Goal: Task Accomplishment & Management: Manage account settings

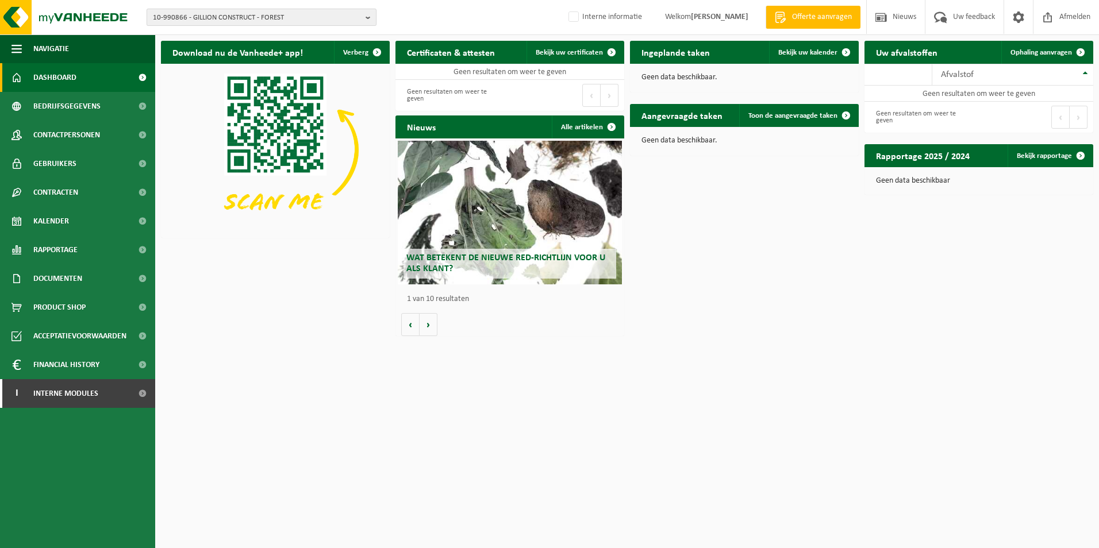
click at [312, 12] on span "10-990866 - GILLION CONSTRUCT - FOREST" at bounding box center [257, 17] width 208 height 17
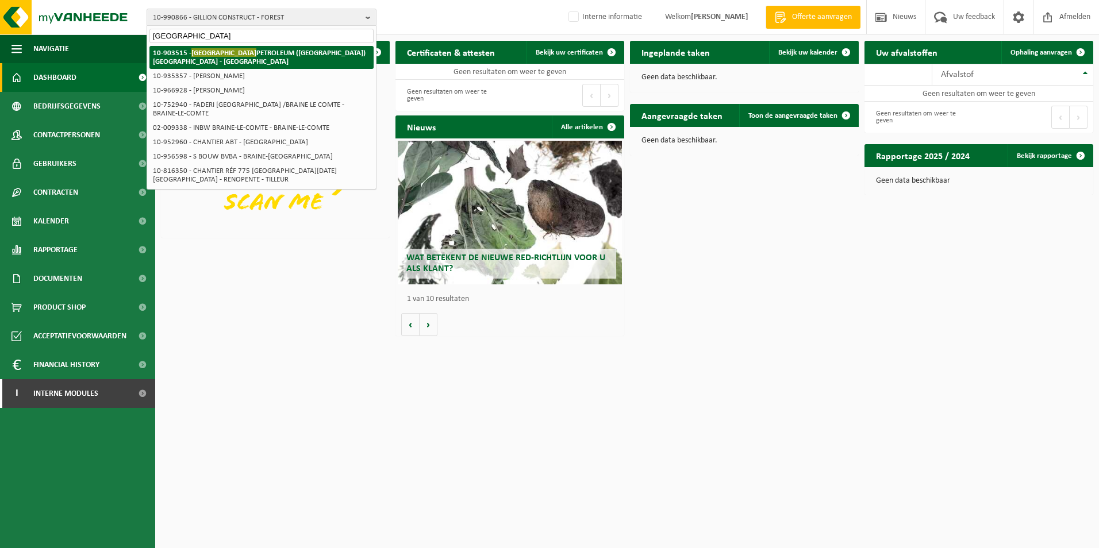
type input "kuwait"
click at [266, 53] on strong "10-903515 - KUWAIT PETROLEUM (BELGIUM) NV - ANTWERPEN" at bounding box center [259, 56] width 213 height 17
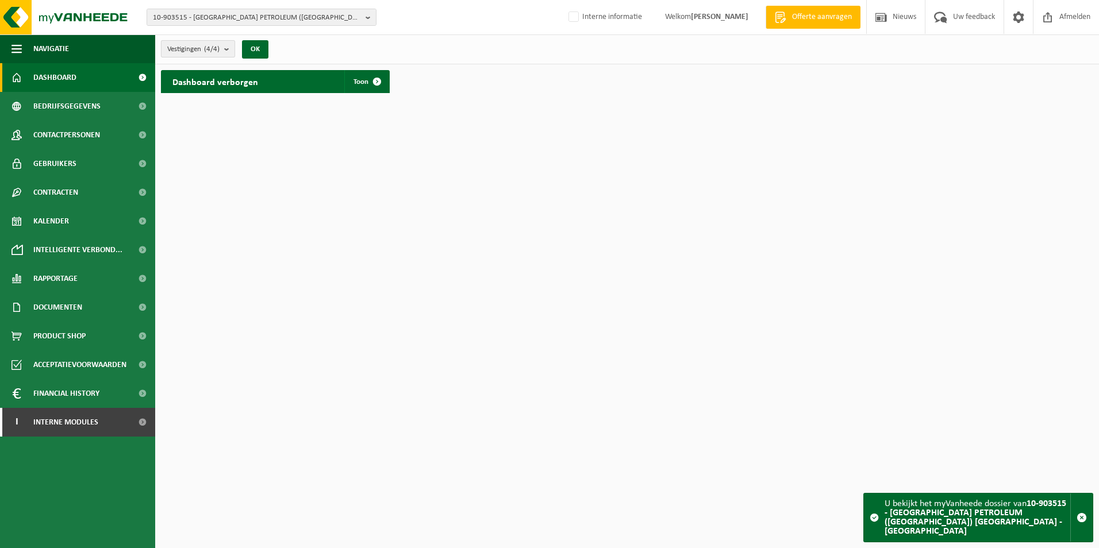
click at [228, 44] on b "submit" at bounding box center [229, 49] width 10 height 16
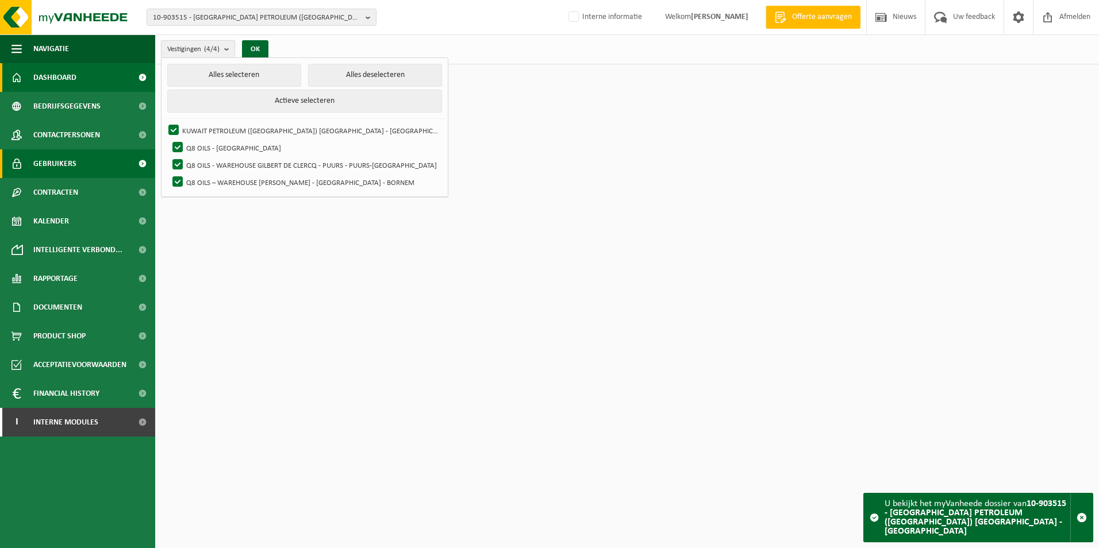
click at [44, 162] on span "Gebruikers" at bounding box center [54, 163] width 43 height 29
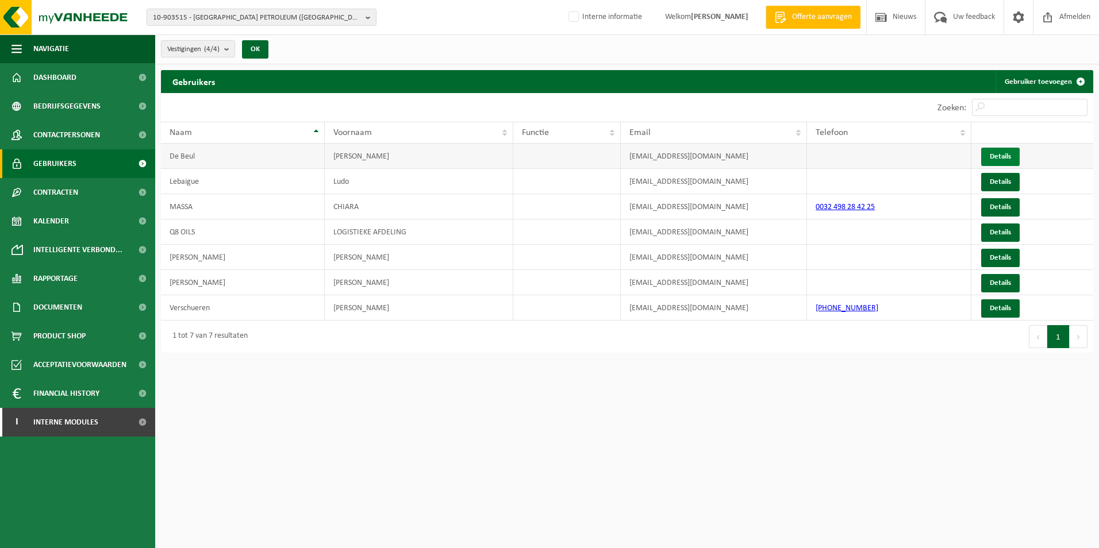
click at [1007, 157] on span "Details" at bounding box center [1000, 156] width 21 height 7
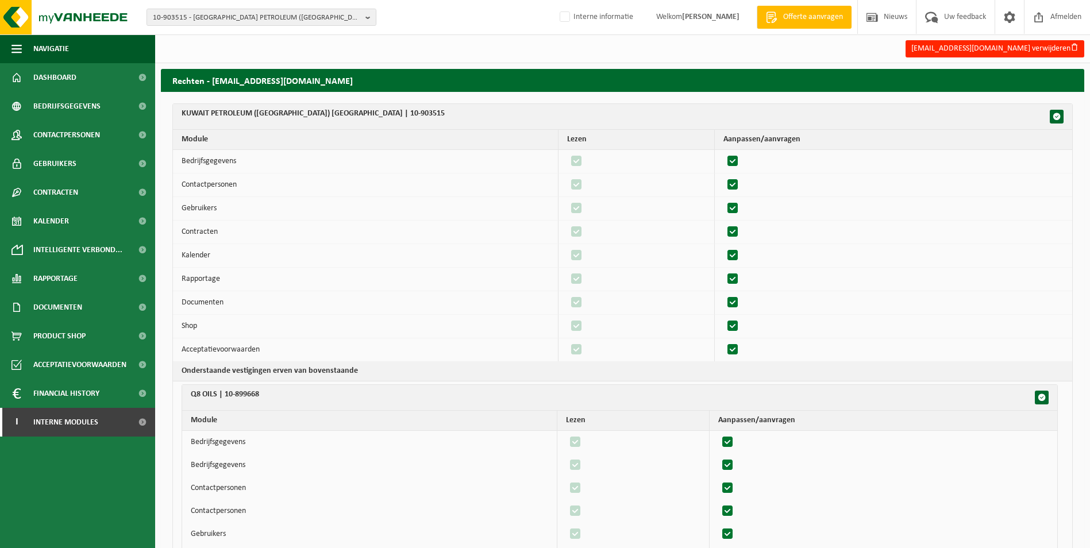
click at [240, 26] on div "10-903515 - KUWAIT PETROLEUM (BELGIUM) NV - ANTWERPEN 10-903515 - KUWAIT PETROL…" at bounding box center [545, 17] width 1090 height 35
click at [243, 16] on span "10-903515 - [GEOGRAPHIC_DATA] PETROLEUM ([GEOGRAPHIC_DATA]) [GEOGRAPHIC_DATA] -…" at bounding box center [257, 17] width 208 height 17
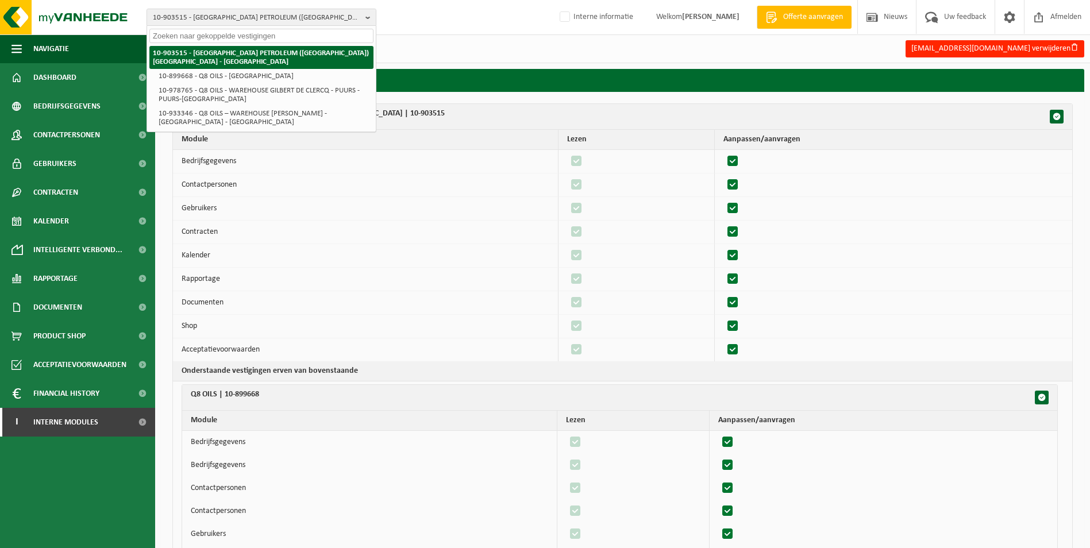
click at [226, 51] on strong "10-903515 - [GEOGRAPHIC_DATA] PETROLEUM ([GEOGRAPHIC_DATA]) [GEOGRAPHIC_DATA] -…" at bounding box center [261, 57] width 216 height 16
click at [189, 55] on strong "10-903515 - [GEOGRAPHIC_DATA] PETROLEUM ([GEOGRAPHIC_DATA]) [GEOGRAPHIC_DATA] -…" at bounding box center [261, 57] width 216 height 16
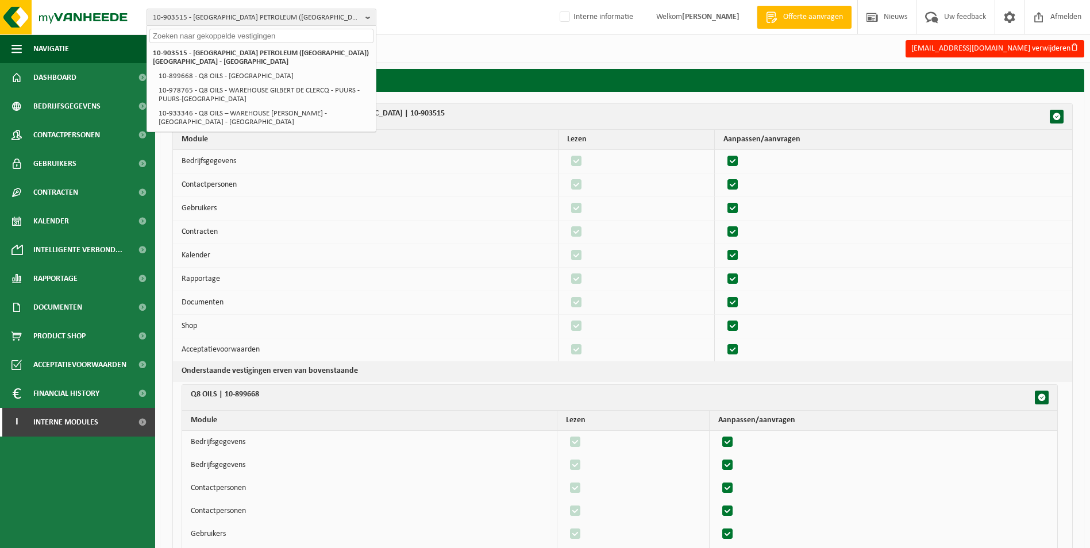
click at [421, 50] on div "bodebeul@q8.com verwijderen" at bounding box center [622, 49] width 935 height 24
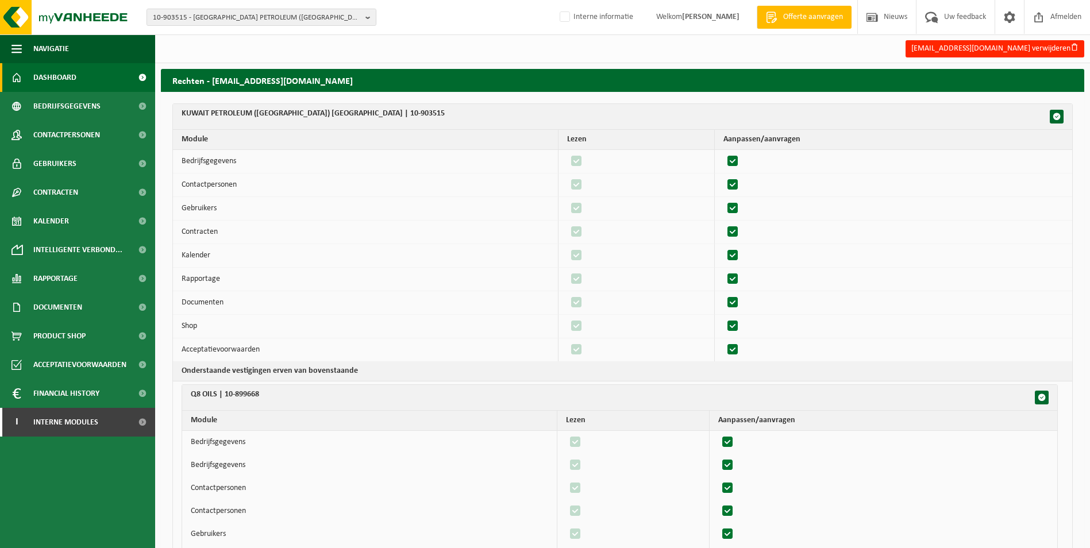
click at [57, 75] on span "Dashboard" at bounding box center [54, 77] width 43 height 29
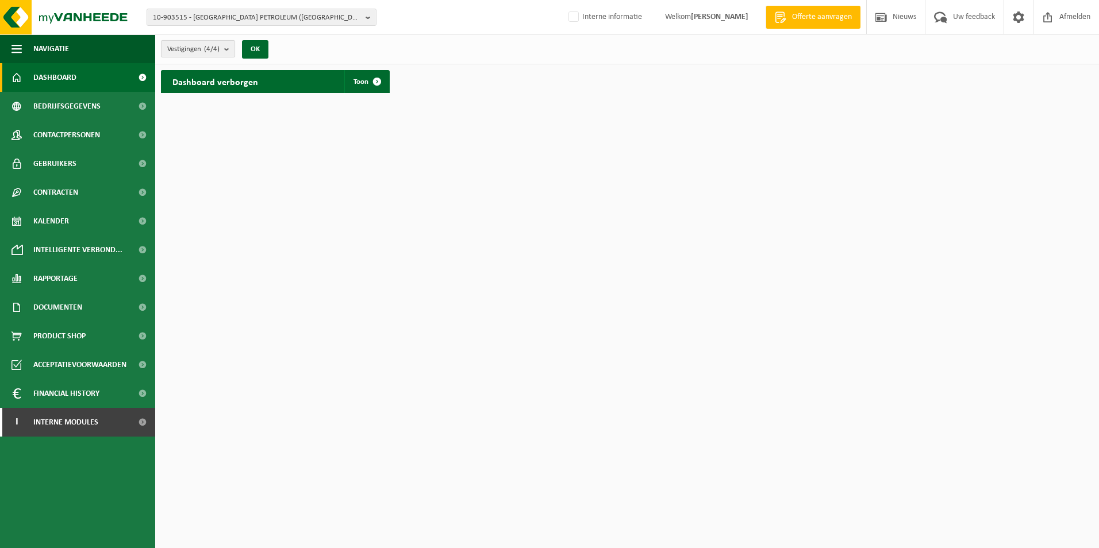
click at [231, 48] on b "submit" at bounding box center [229, 49] width 10 height 16
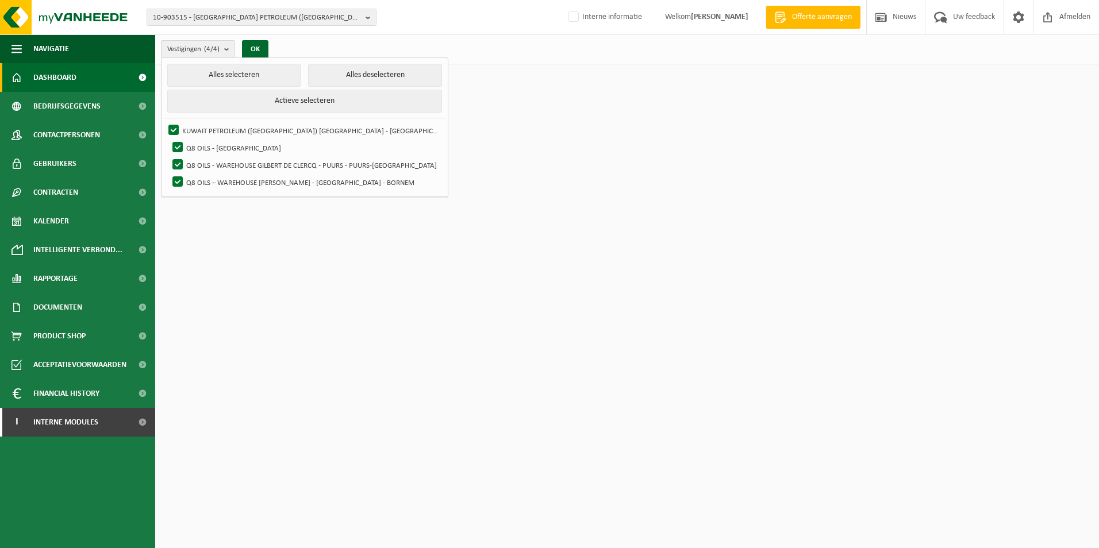
click at [484, 263] on html "10-903515 - [GEOGRAPHIC_DATA] PETROLEUM ([GEOGRAPHIC_DATA]) [GEOGRAPHIC_DATA] -…" at bounding box center [549, 274] width 1099 height 548
